Goal: Information Seeking & Learning: Learn about a topic

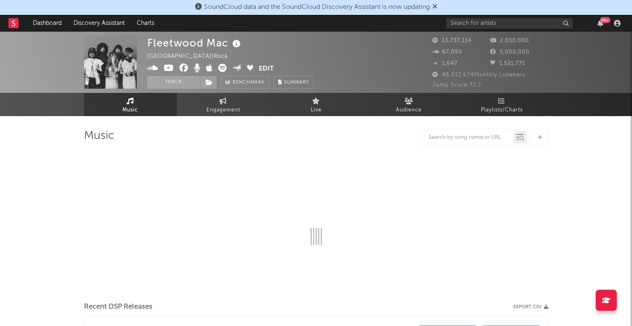
select select "6m"
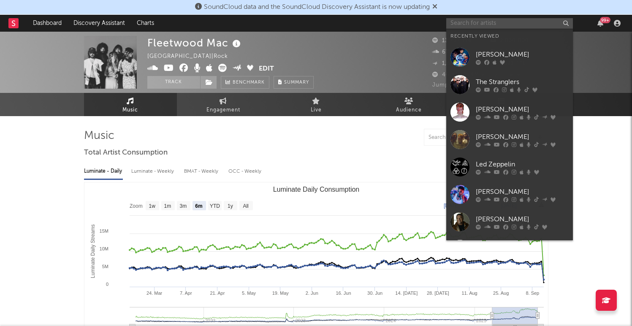
click at [473, 23] on input "text" at bounding box center [509, 23] width 127 height 11
type input "t"
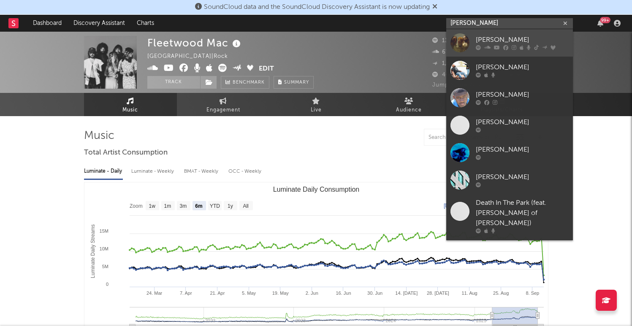
type input "[PERSON_NAME]"
click at [489, 35] on link "[PERSON_NAME]" at bounding box center [509, 42] width 127 height 27
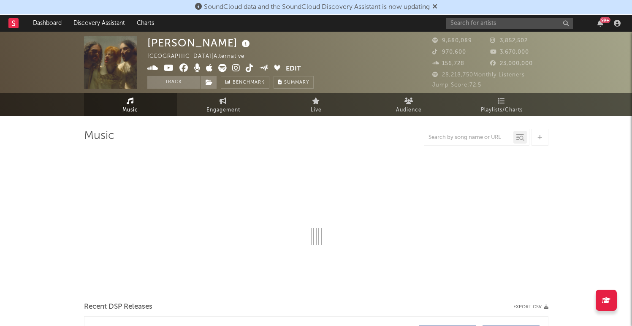
select select "6m"
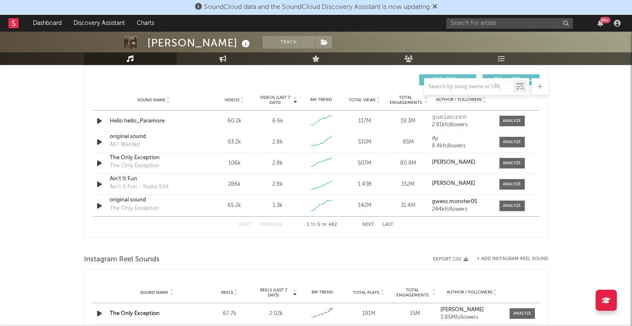
scroll to position [582, 0]
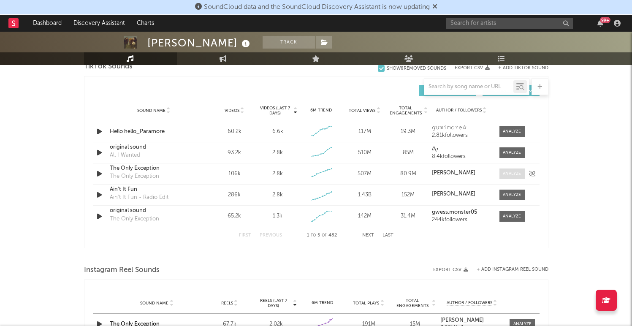
click at [511, 172] on div at bounding box center [511, 173] width 18 height 6
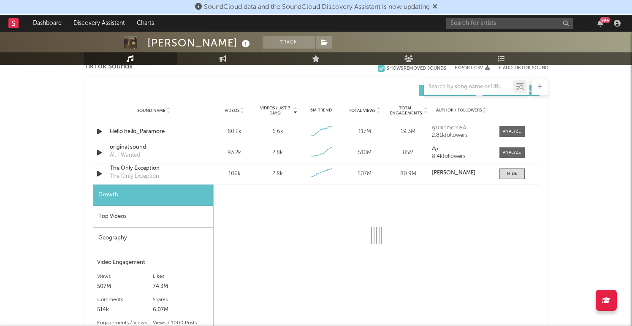
click at [137, 213] on div "Top Videos" at bounding box center [153, 217] width 120 height 22
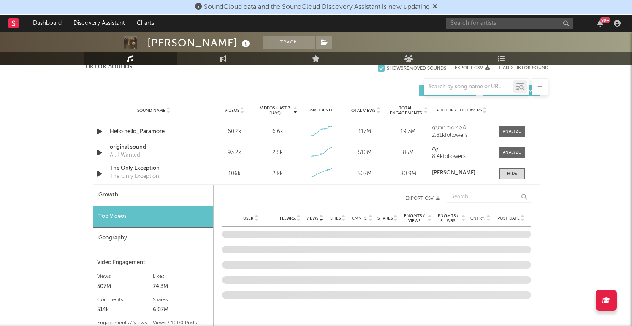
click at [137, 196] on div "Growth" at bounding box center [153, 195] width 120 height 22
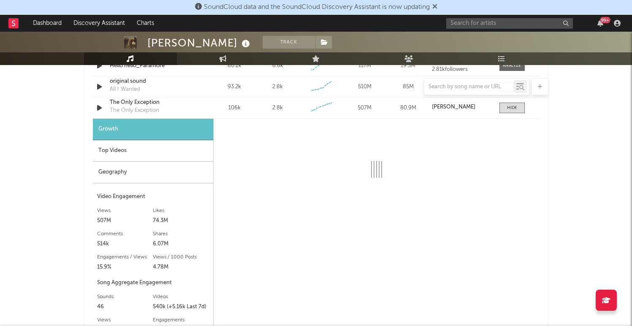
scroll to position [648, 0]
select select "6m"
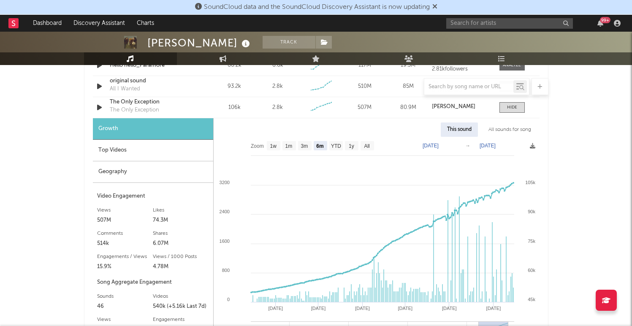
click at [122, 154] on div "Top Videos" at bounding box center [153, 151] width 120 height 22
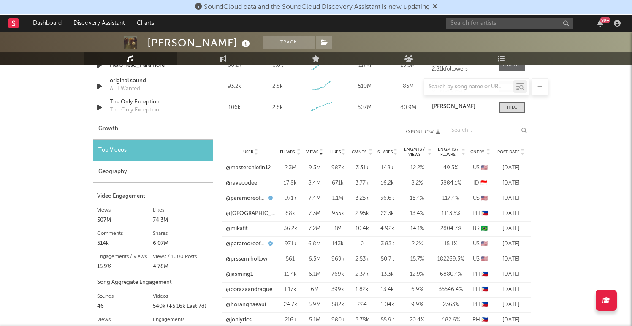
click at [522, 152] on icon at bounding box center [522, 153] width 4 height 3
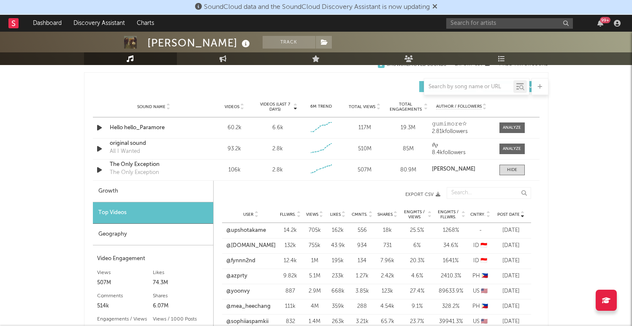
scroll to position [585, 0]
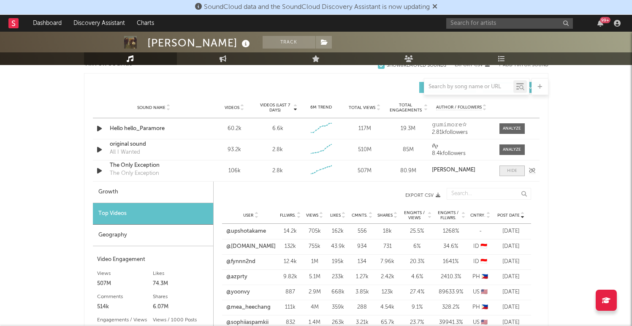
click at [514, 169] on div at bounding box center [512, 170] width 10 height 6
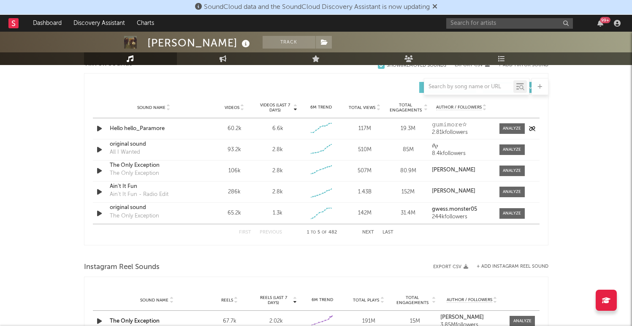
click at [164, 127] on div "Hello hello_Paramore" at bounding box center [154, 128] width 88 height 8
click at [508, 130] on div at bounding box center [511, 128] width 18 height 6
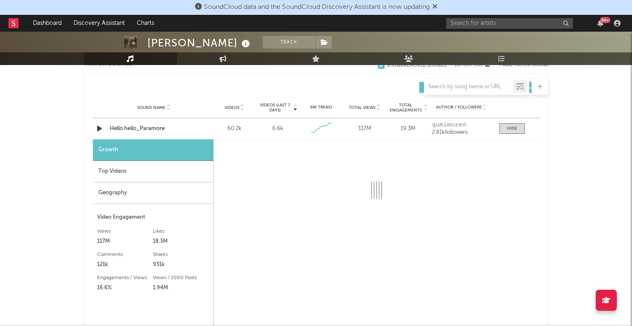
select select "1w"
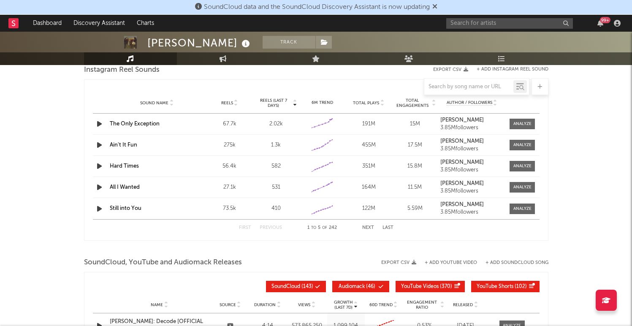
scroll to position [1014, 0]
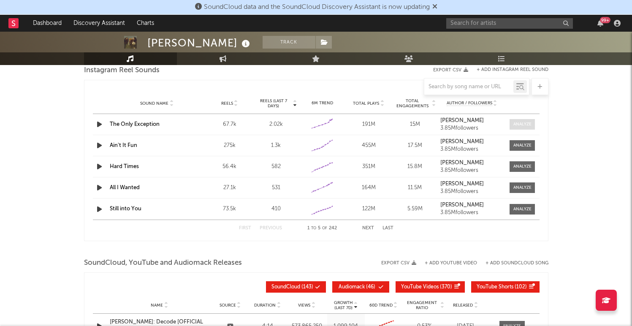
click at [522, 126] on div at bounding box center [522, 124] width 18 height 6
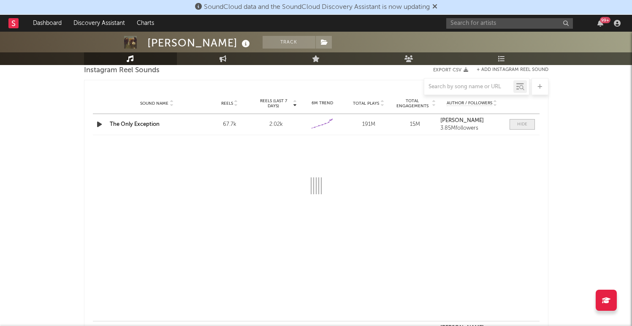
select select "6m"
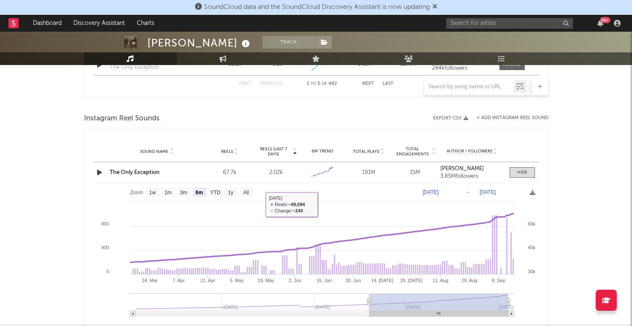
scroll to position [948, 0]
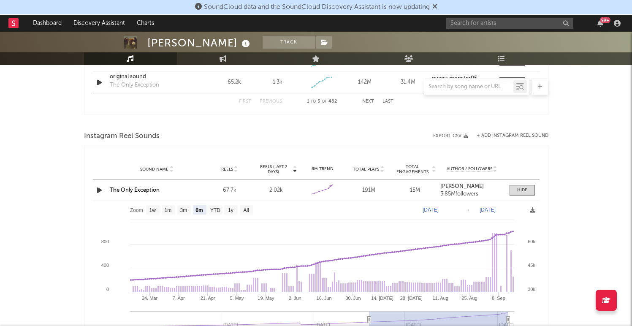
click at [508, 187] on div at bounding box center [520, 190] width 27 height 11
click at [531, 186] on span at bounding box center [521, 190] width 25 height 11
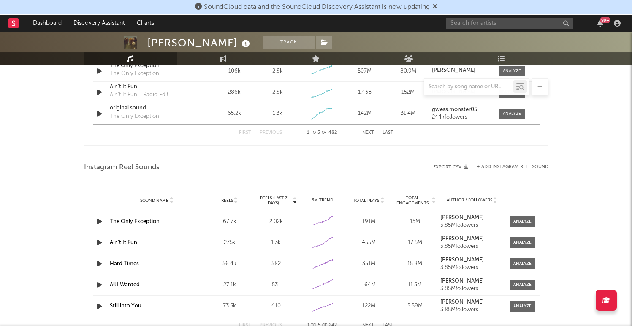
scroll to position [815, 0]
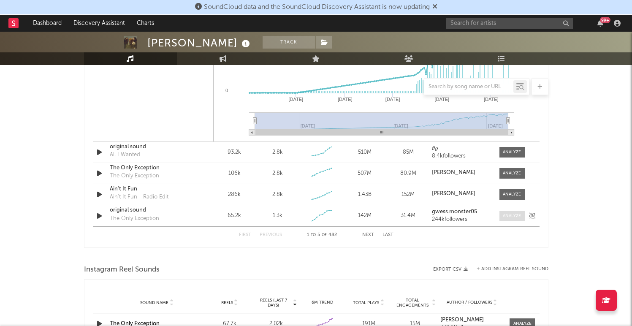
click at [513, 214] on div at bounding box center [511, 216] width 18 height 6
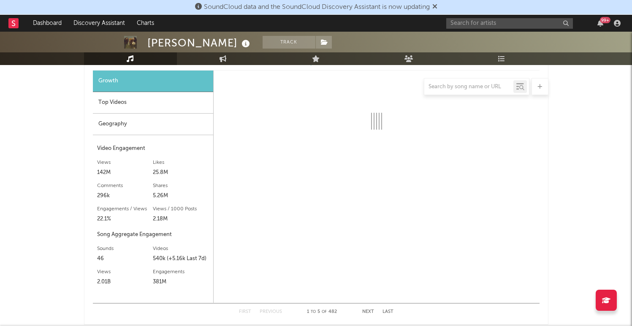
scroll to position [969, 0]
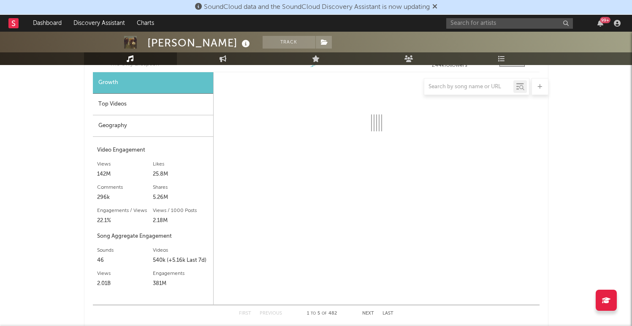
select select "6m"
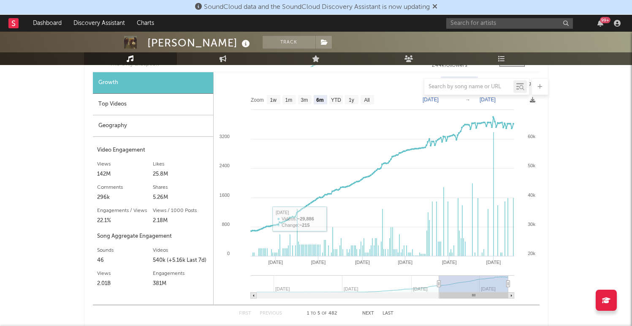
click at [169, 127] on div "Geography" at bounding box center [153, 126] width 120 height 22
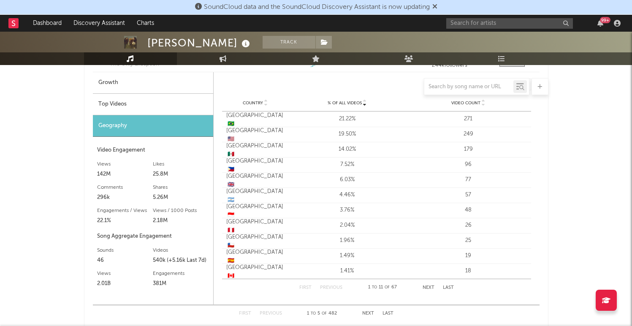
click at [151, 105] on div "Top Videos" at bounding box center [153, 105] width 120 height 22
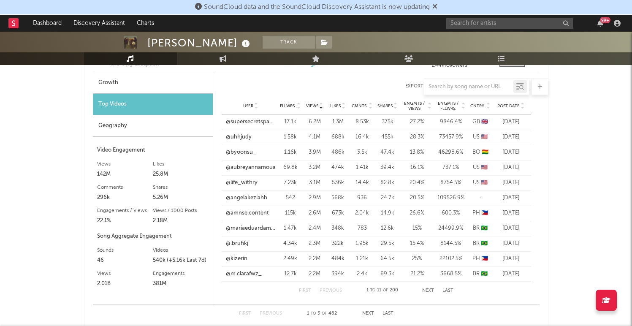
click at [523, 106] on icon at bounding box center [522, 107] width 4 height 3
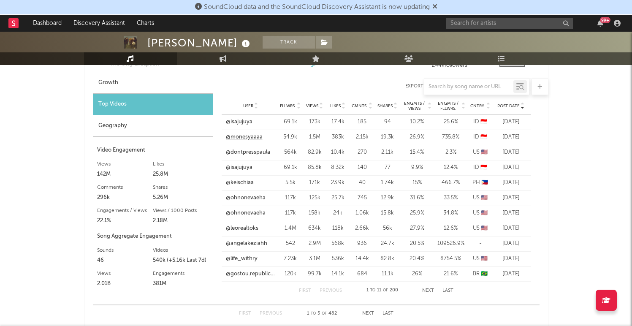
click at [251, 140] on link "@monesyaaaa" at bounding box center [244, 137] width 37 height 8
click at [486, 125] on div "ID 🇮🇩" at bounding box center [480, 122] width 21 height 8
click at [235, 123] on link "@isajujuya" at bounding box center [239, 122] width 27 height 8
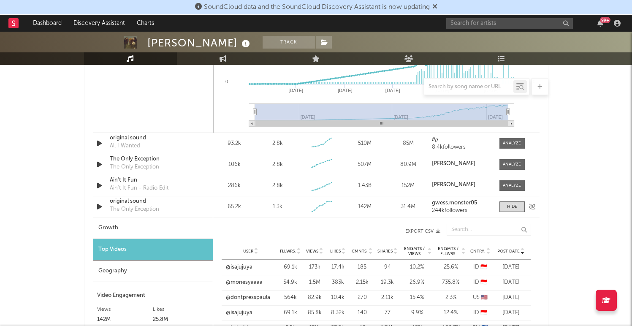
scroll to position [771, 0]
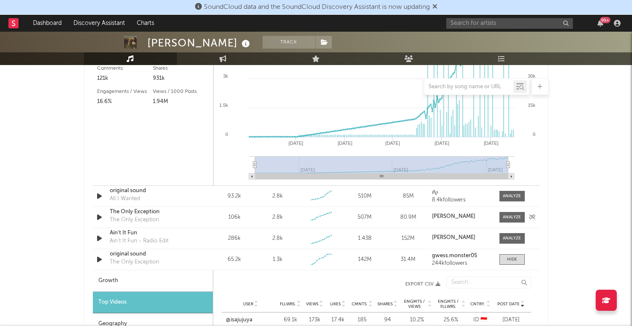
click at [168, 216] on div "The Only Exception The Only Exception" at bounding box center [154, 217] width 88 height 19
click at [508, 215] on div at bounding box center [511, 217] width 18 height 6
select select "6m"
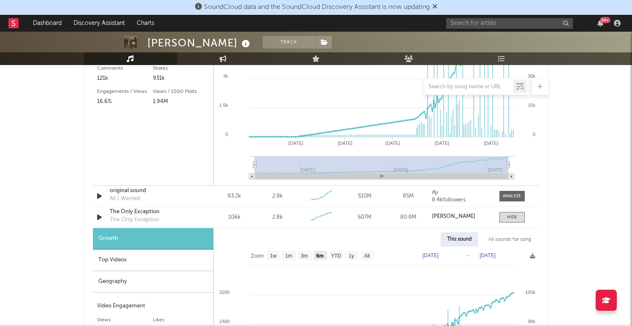
click at [202, 265] on div "Top Videos" at bounding box center [153, 260] width 120 height 22
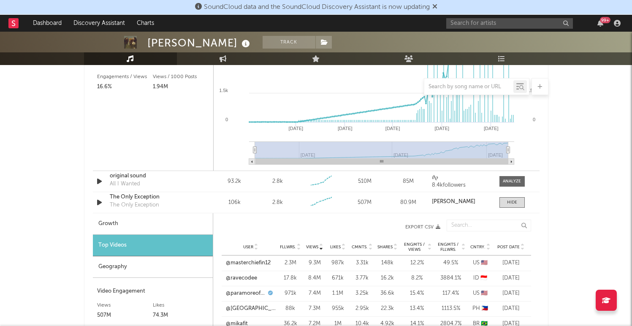
scroll to position [786, 0]
click at [520, 247] on icon at bounding box center [522, 247] width 4 height 3
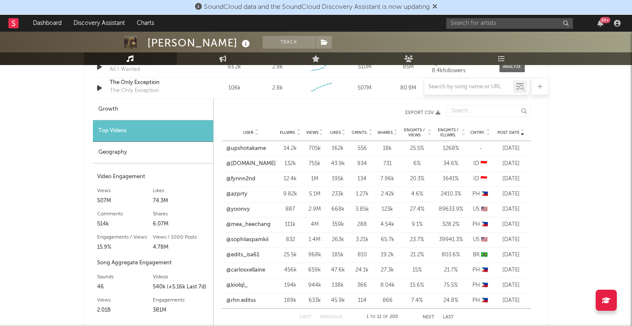
scroll to position [911, 0]
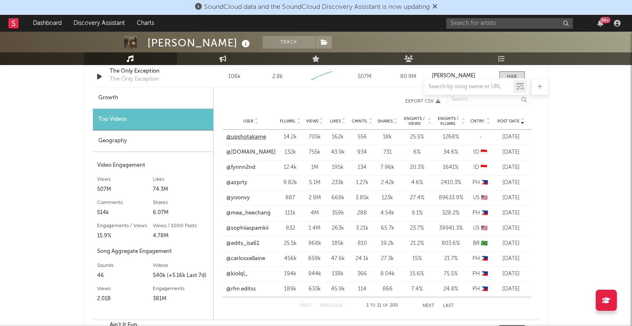
click at [247, 136] on link "@upshotakame" at bounding box center [246, 137] width 40 height 8
click at [240, 167] on link "@fynnn2nd" at bounding box center [240, 167] width 29 height 8
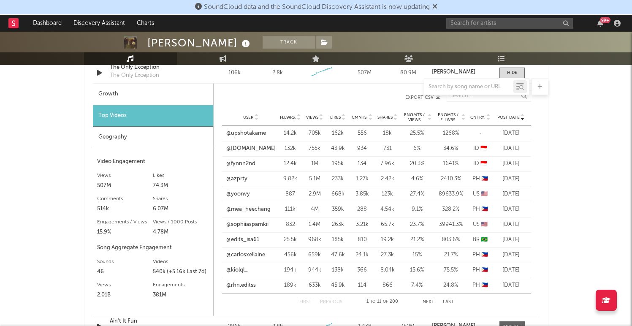
scroll to position [922, 0]
